Goal: Task Accomplishment & Management: Complete application form

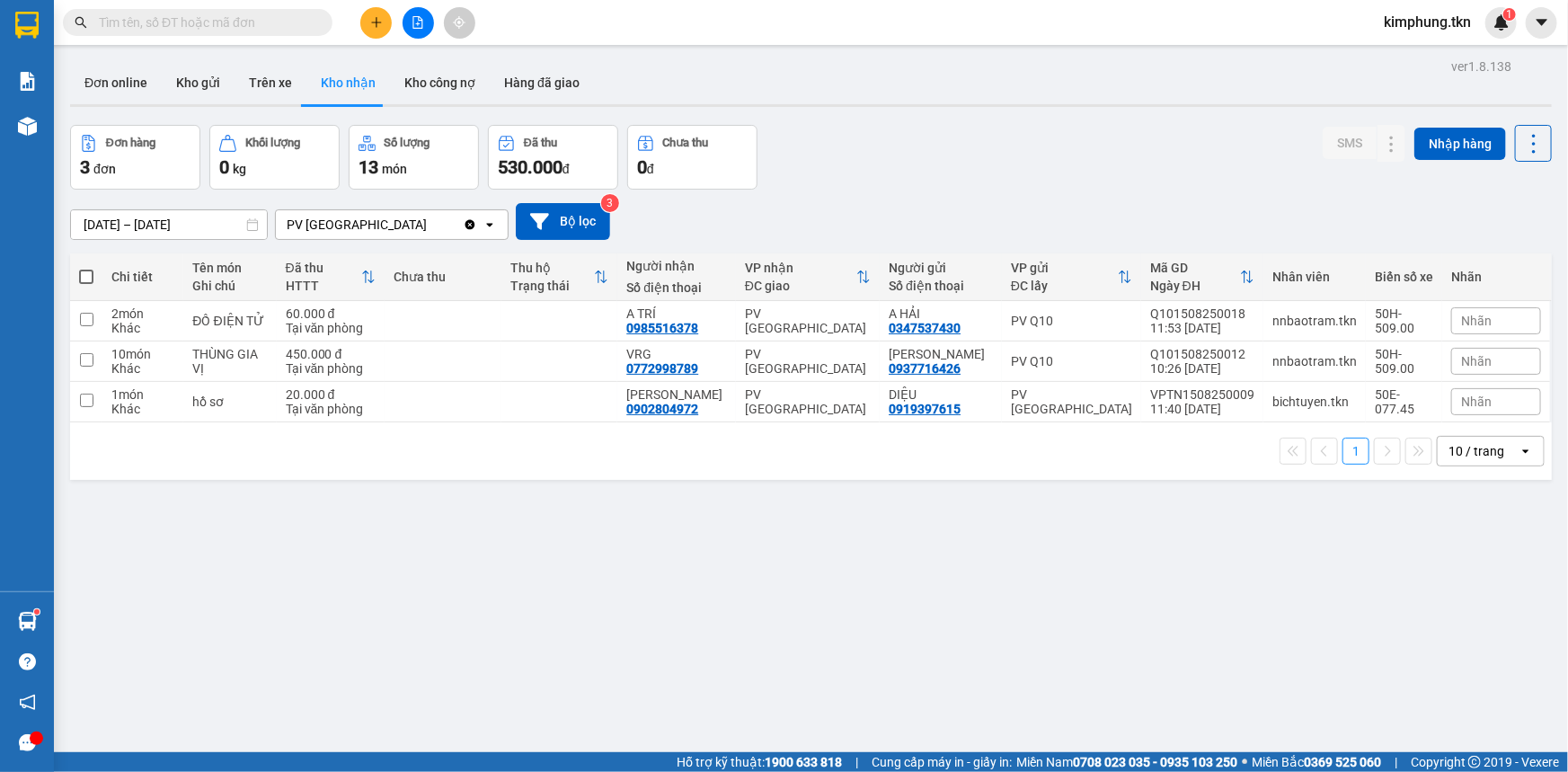
click at [251, 25] on input "text" at bounding box center [205, 23] width 212 height 20
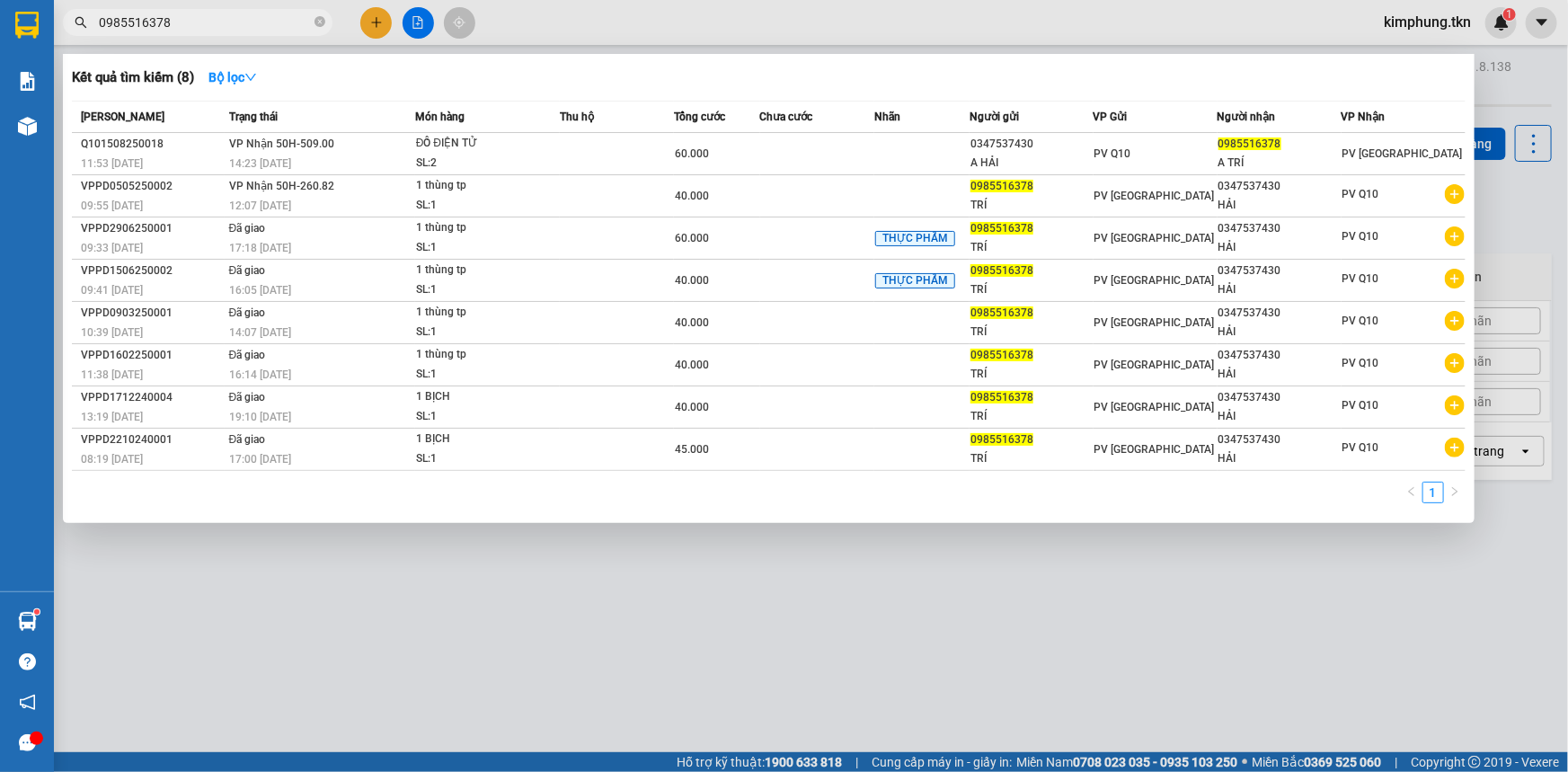
type input "0985516378"
click at [1021, 635] on div at bounding box center [784, 386] width 1568 height 772
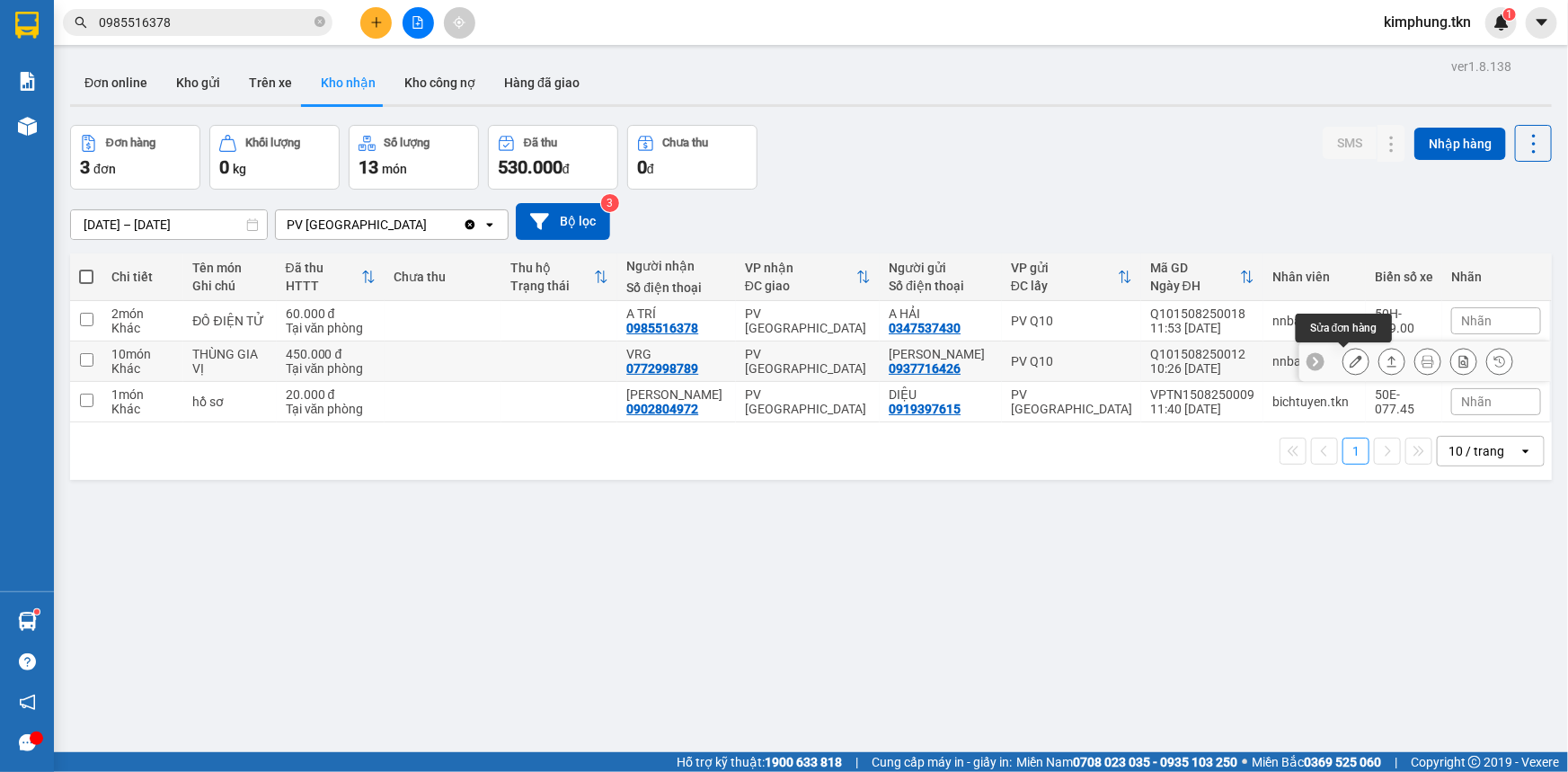
click at [1350, 355] on icon at bounding box center [1356, 362] width 13 height 13
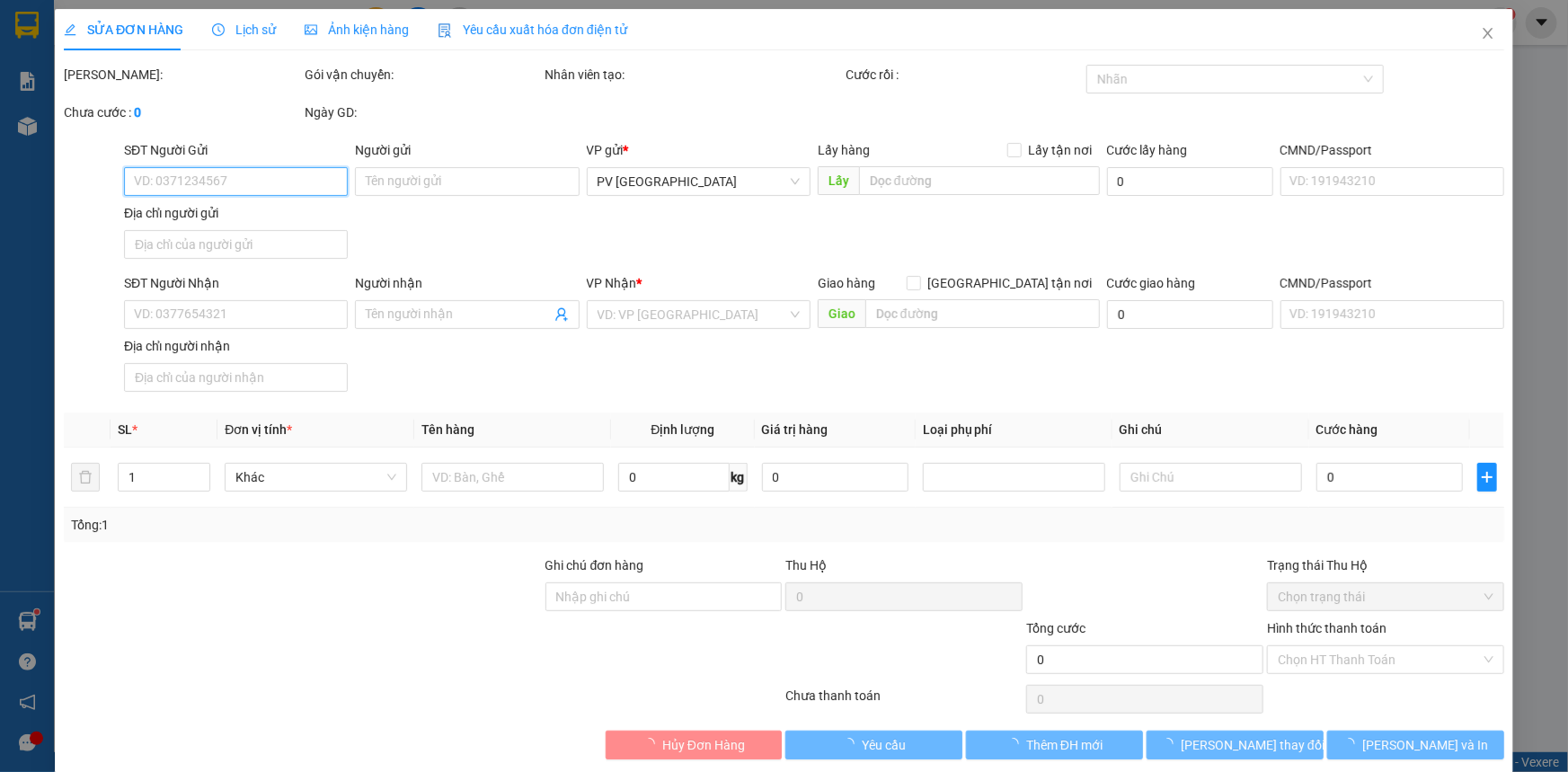
type input "0937716426"
type input "[PERSON_NAME]"
type input "0772998789"
type input "VRG"
type input "450.000"
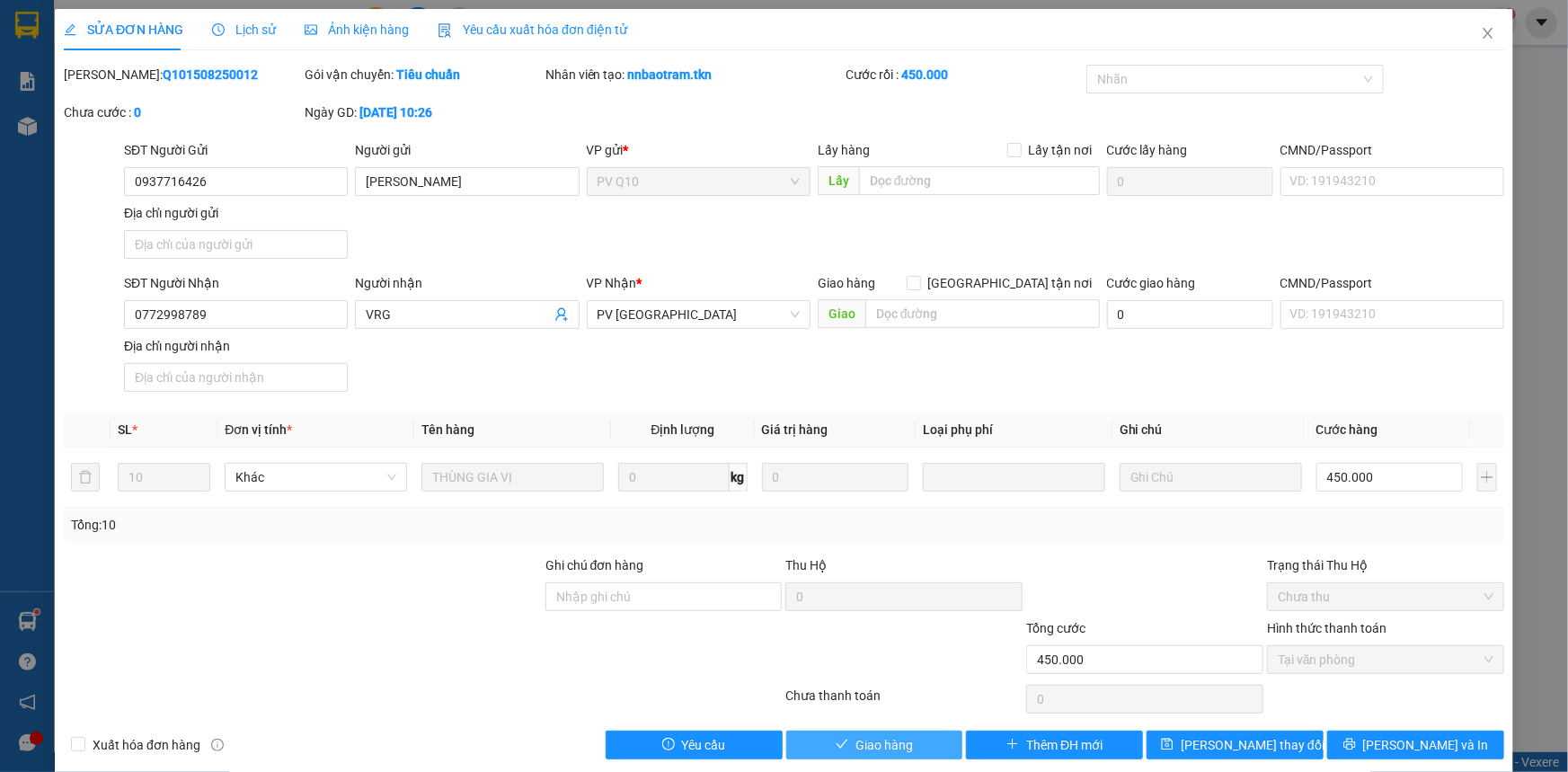
click at [901, 737] on span "Giao hàng" at bounding box center [884, 745] width 57 height 20
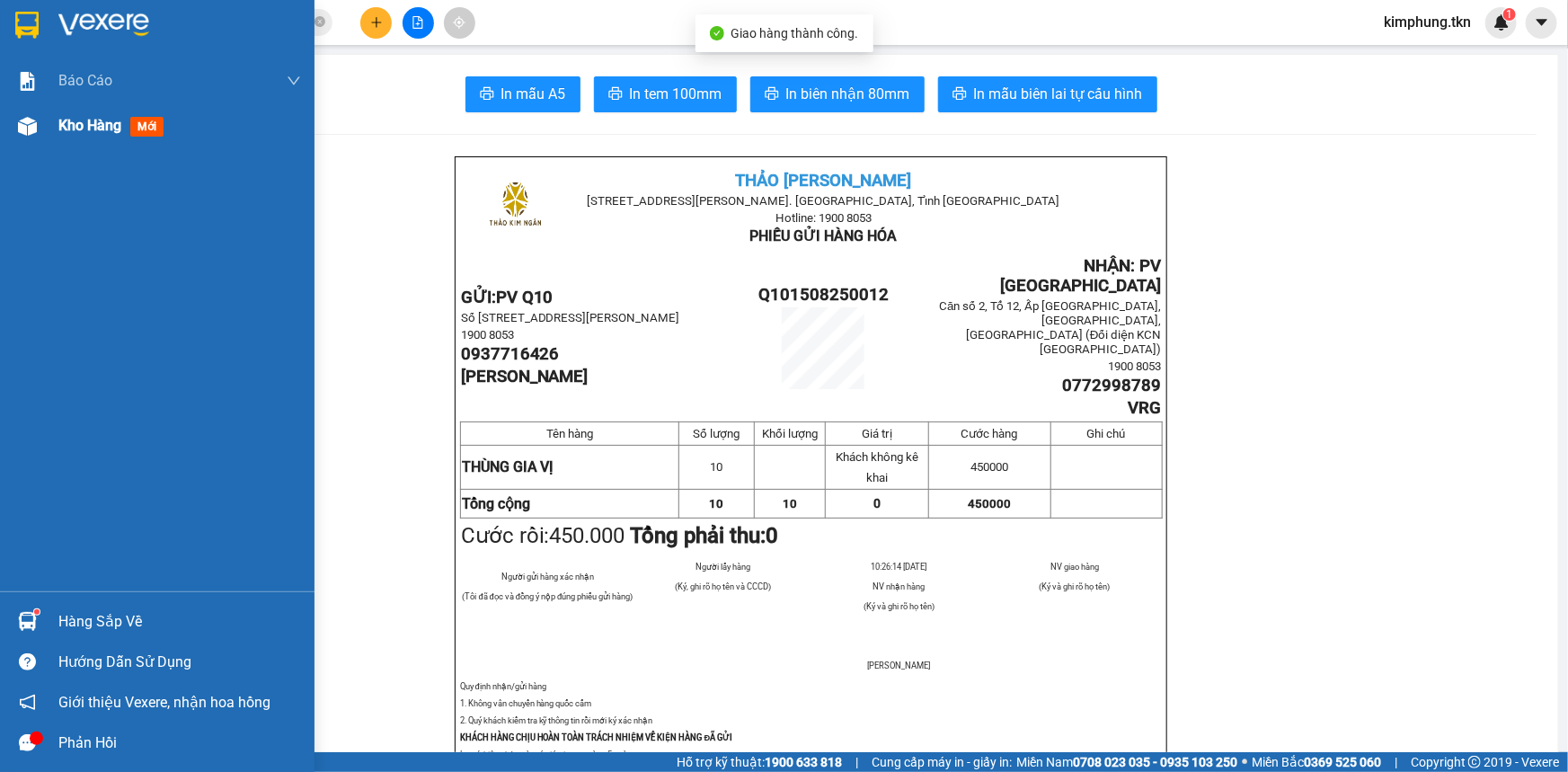
click at [91, 130] on span "Kho hàng" at bounding box center [89, 125] width 63 height 17
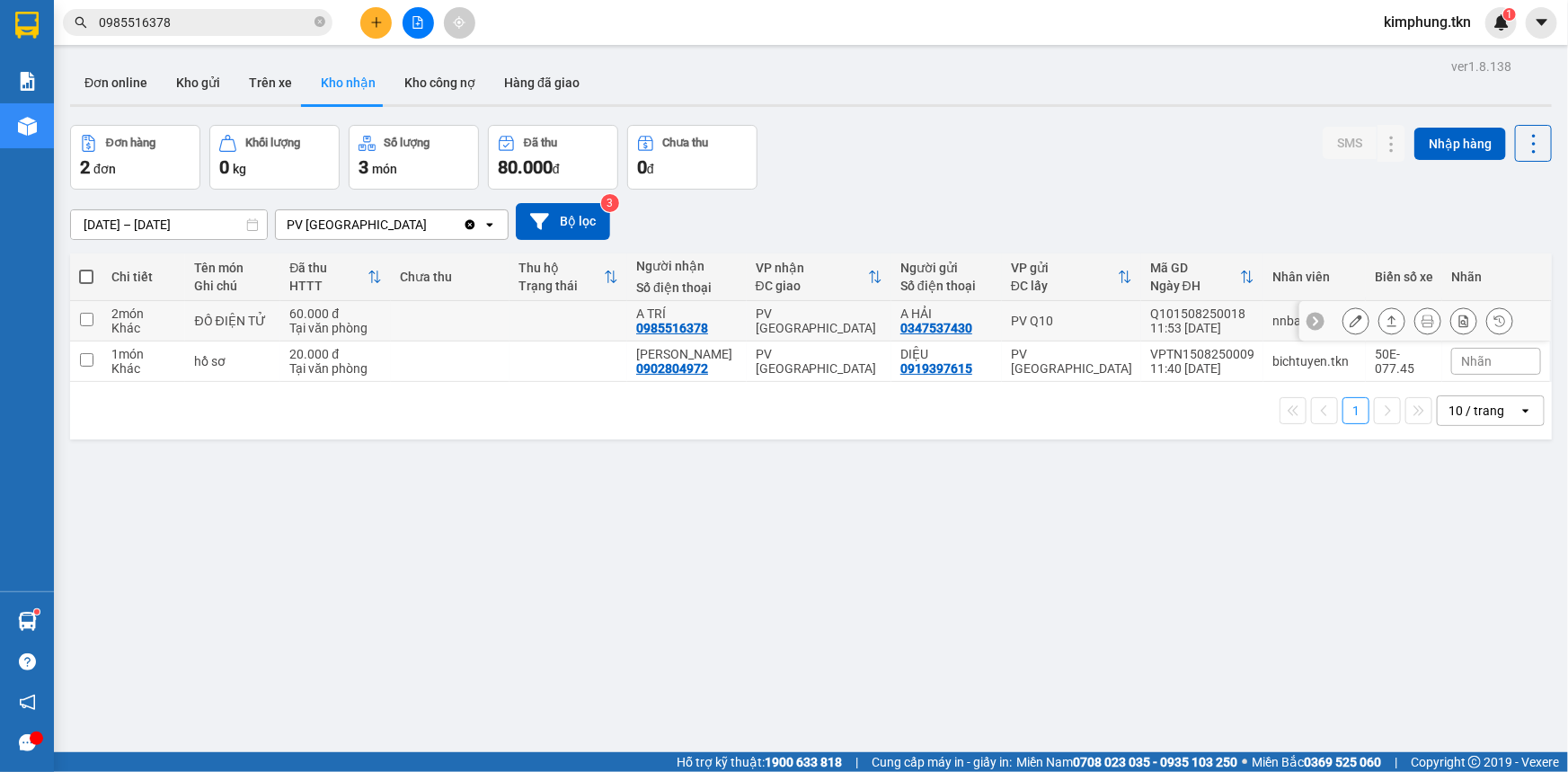
click at [1343, 316] on button at bounding box center [1356, 321] width 25 height 32
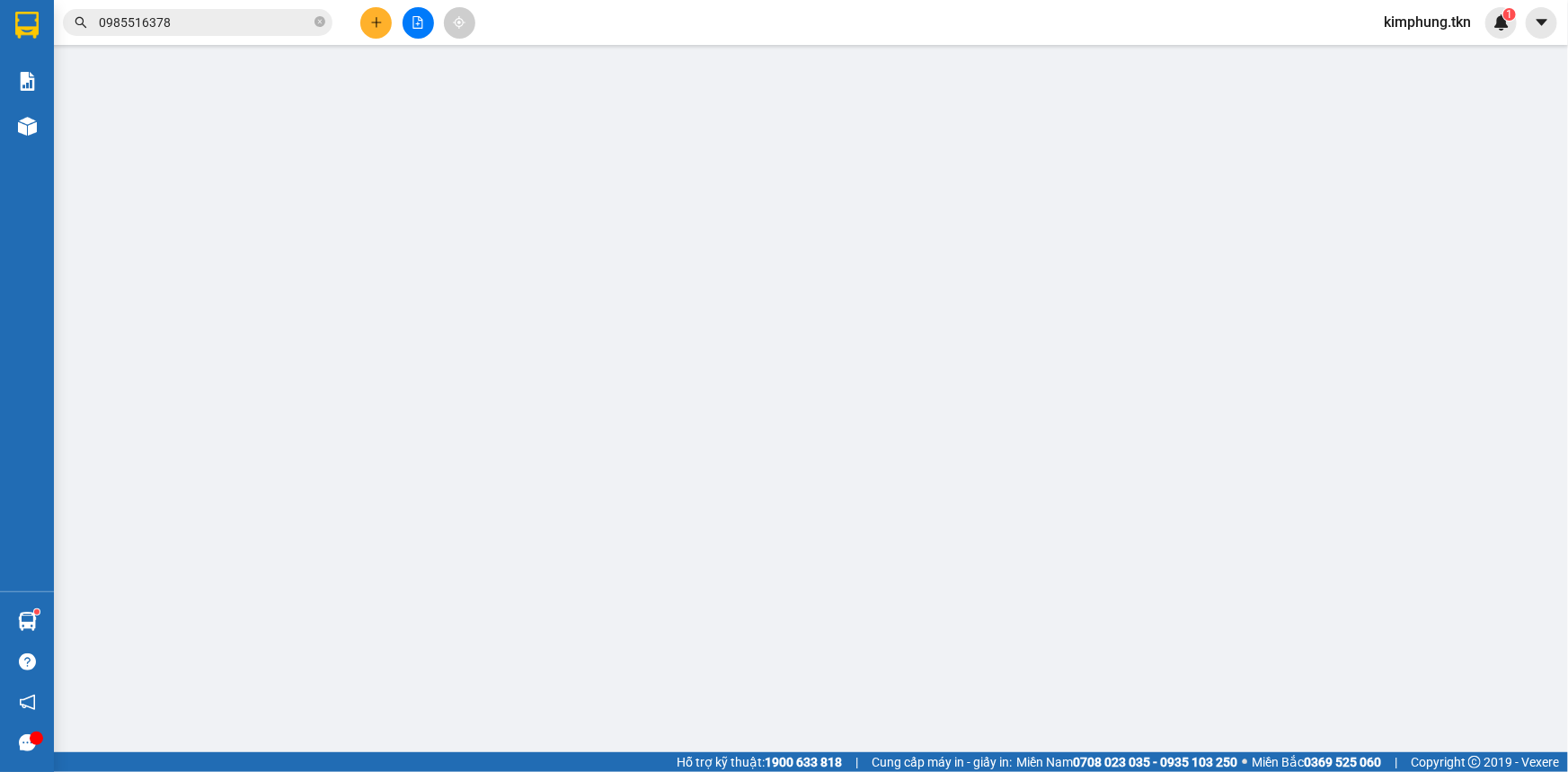
type input "0347537430"
type input "A HẢI"
type input "0985516378"
type input "A TRÍ"
type input "60.000"
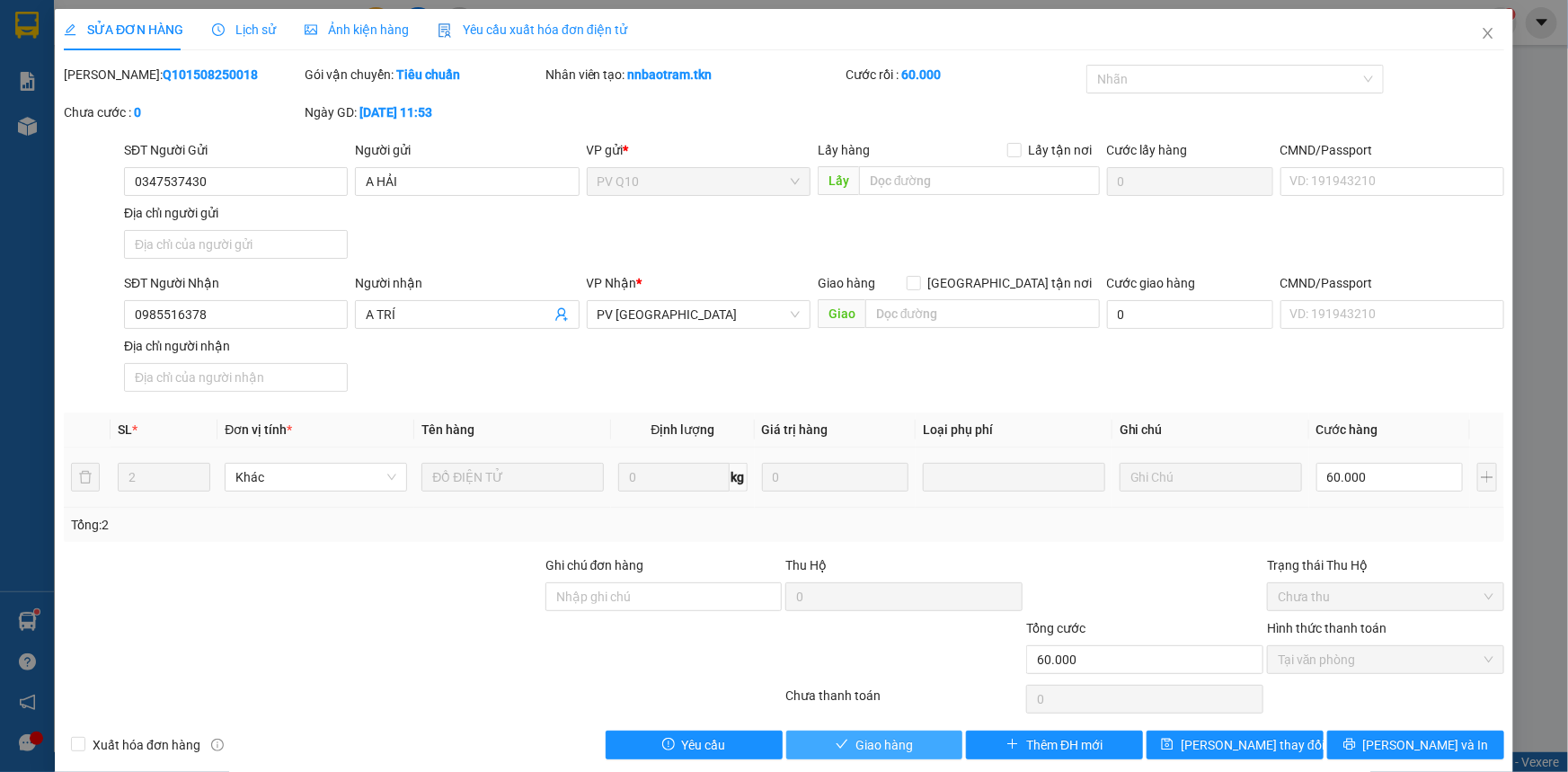
click at [886, 737] on span "Giao hàng" at bounding box center [884, 745] width 57 height 20
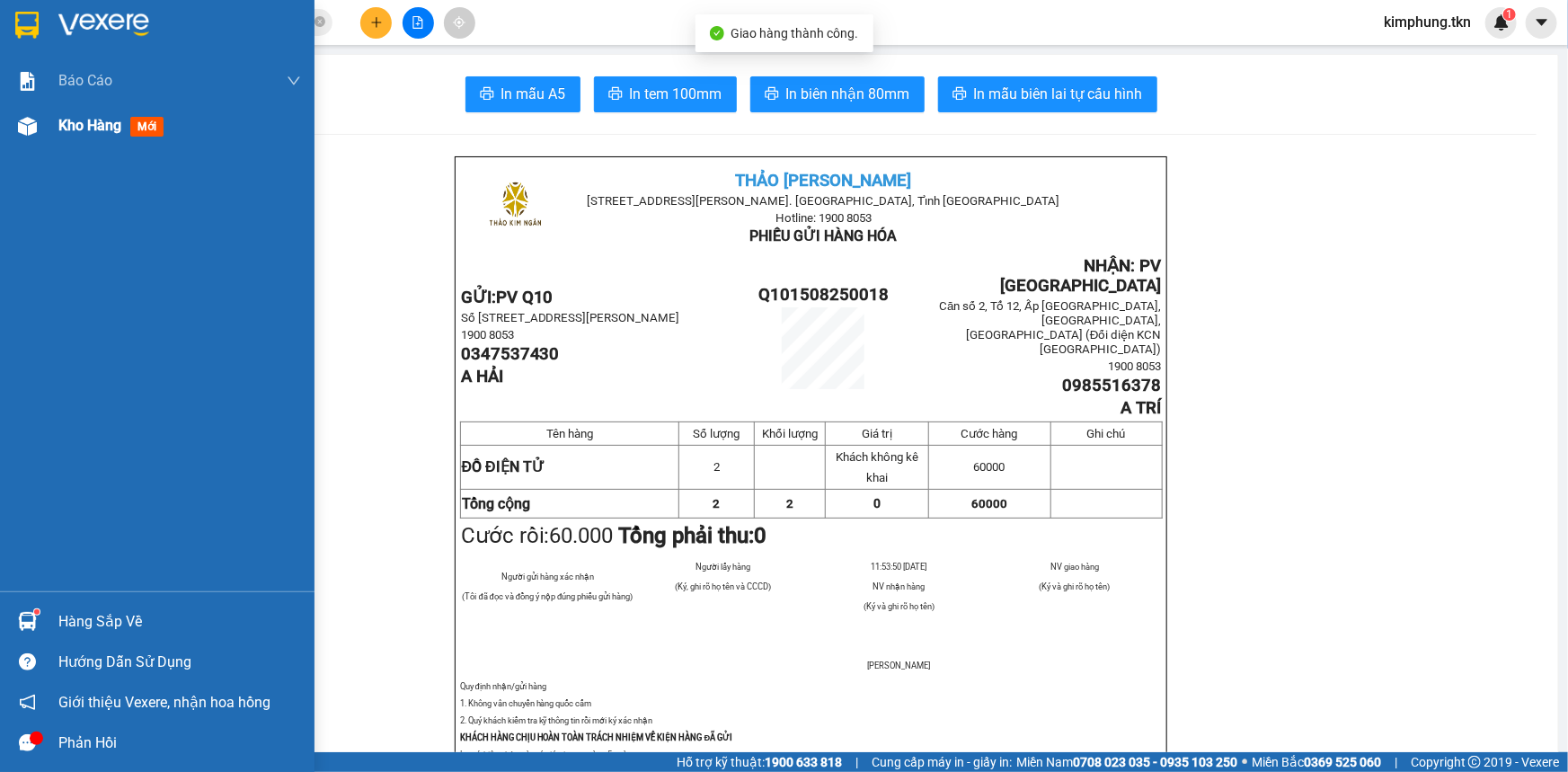
click at [85, 130] on span "Kho hàng" at bounding box center [89, 125] width 63 height 17
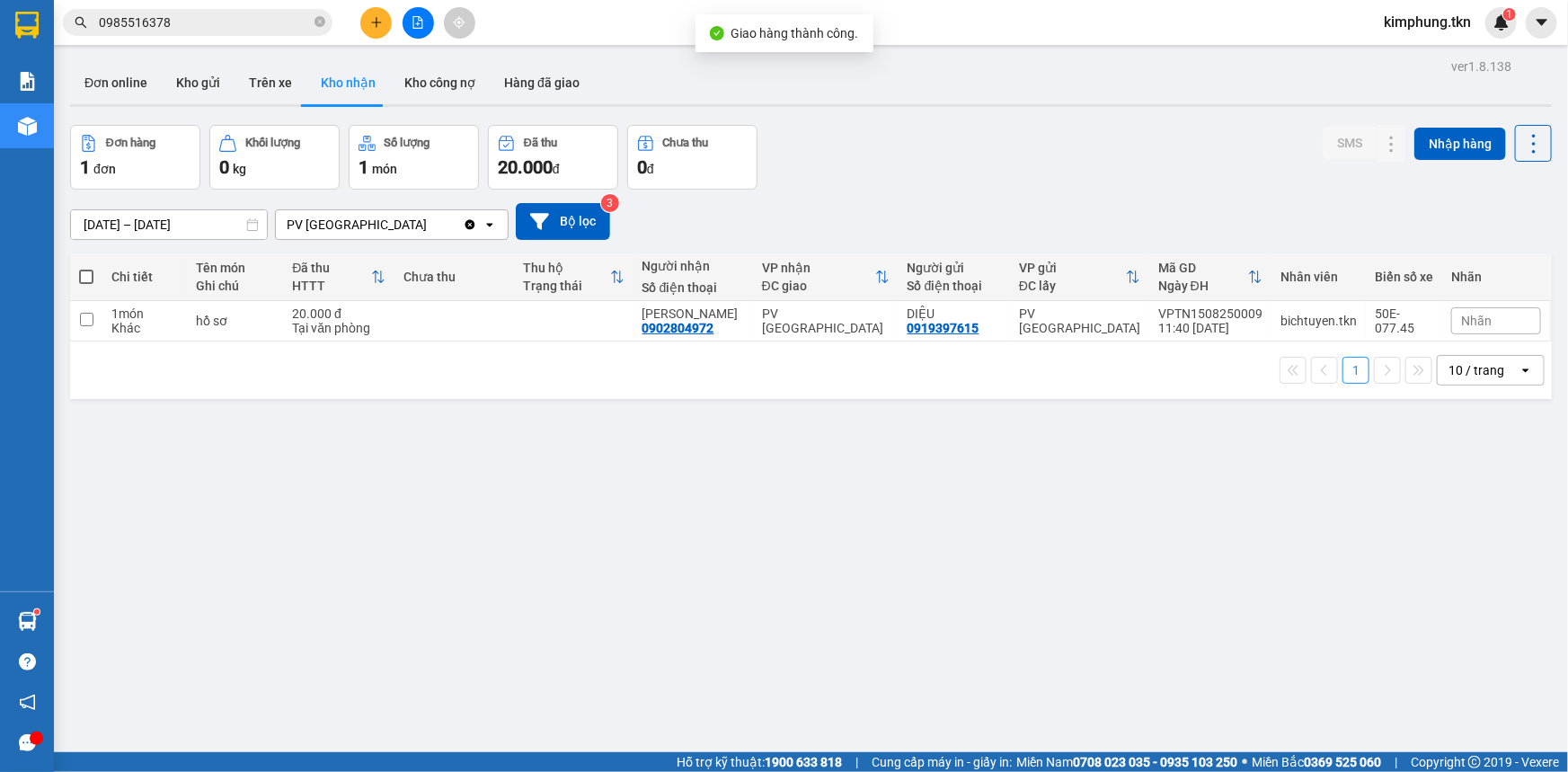
click at [404, 512] on div "ver 1.8.138 Đơn online Kho gửi Trên xe Kho nhận Kho công nợ Hàng đã giao Đơn hà…" at bounding box center [810, 439] width 1496 height 772
